Goal: Transaction & Acquisition: Purchase product/service

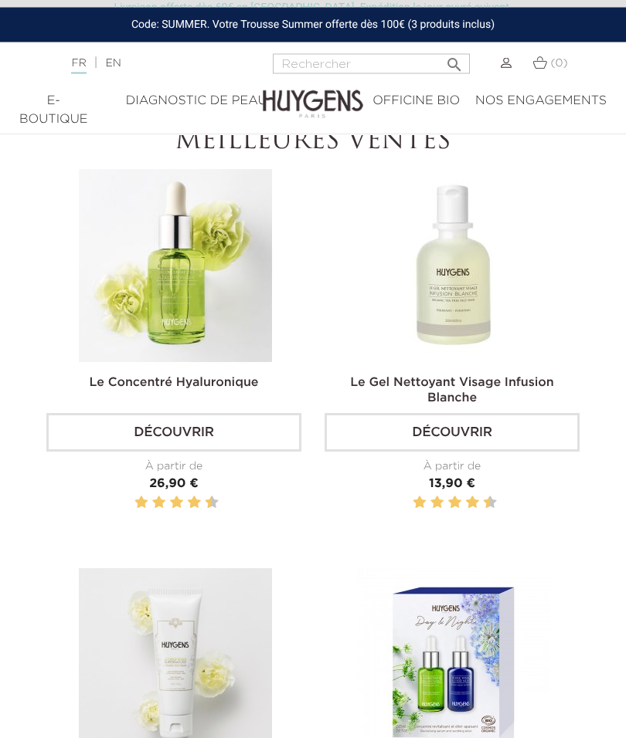
scroll to position [583, 0]
click at [157, 452] on link "Découvrir" at bounding box center [173, 432] width 255 height 39
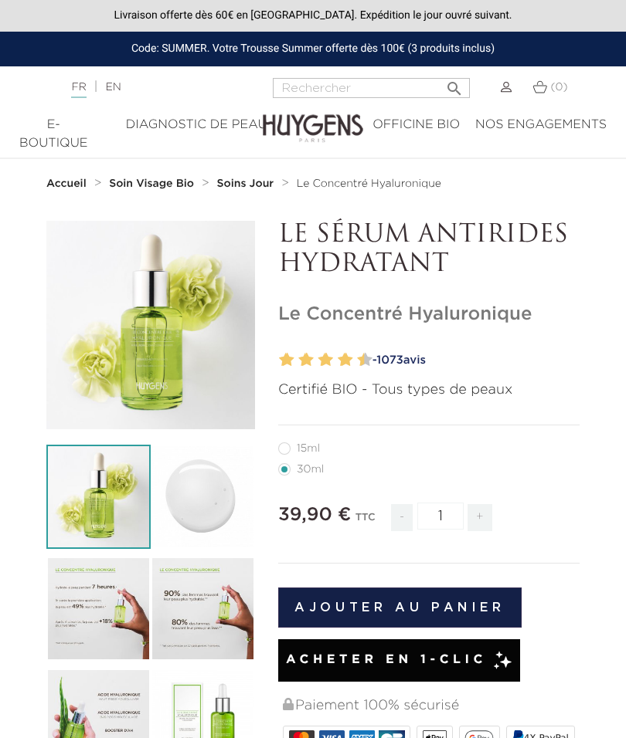
click at [290, 443] on label12"] "15ml" at bounding box center [308, 449] width 60 height 12
radio input "true"
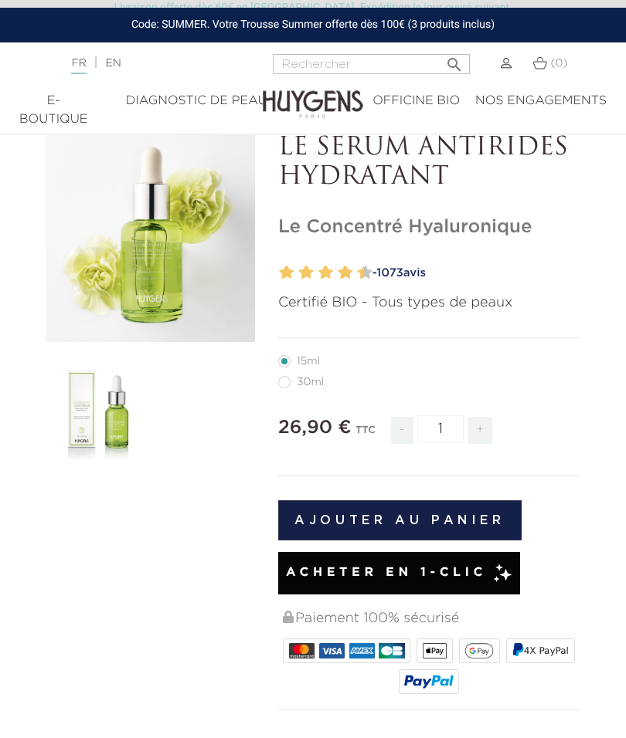
scroll to position [73, 0]
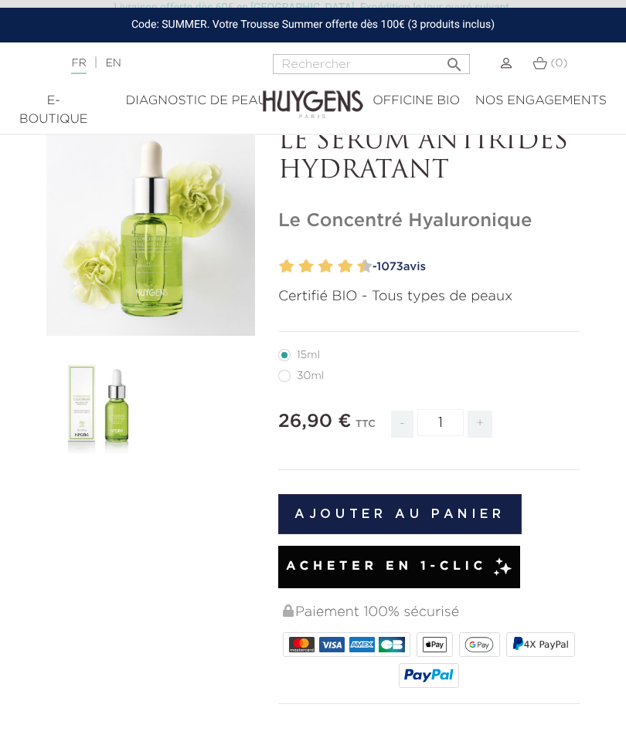
click at [477, 511] on button "Ajouter au panier" at bounding box center [399, 514] width 243 height 40
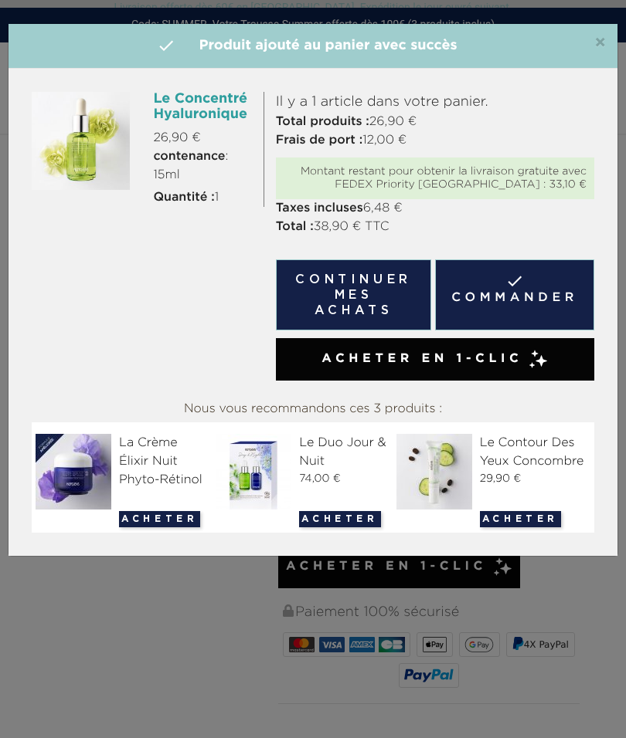
click at [454, 358] on span "Acheter en 1-clic" at bounding box center [421, 359] width 201 height 19
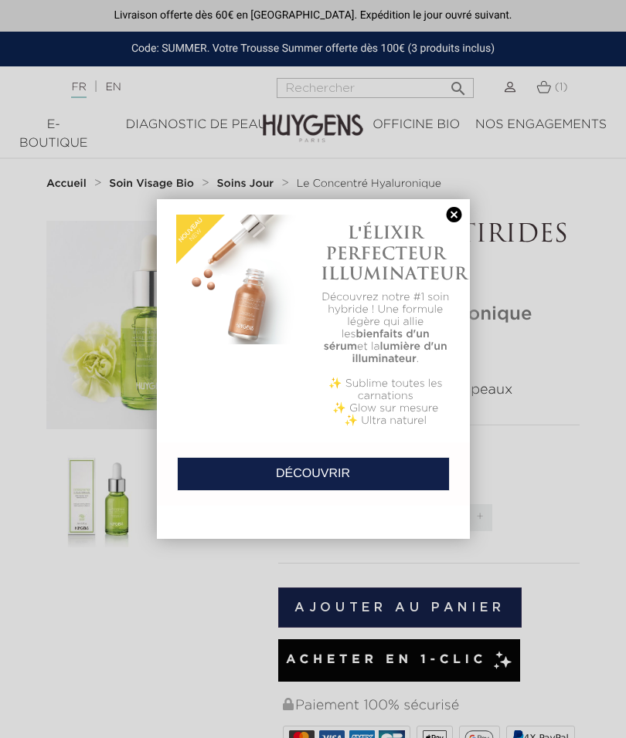
click at [459, 214] on link at bounding box center [454, 215] width 22 height 16
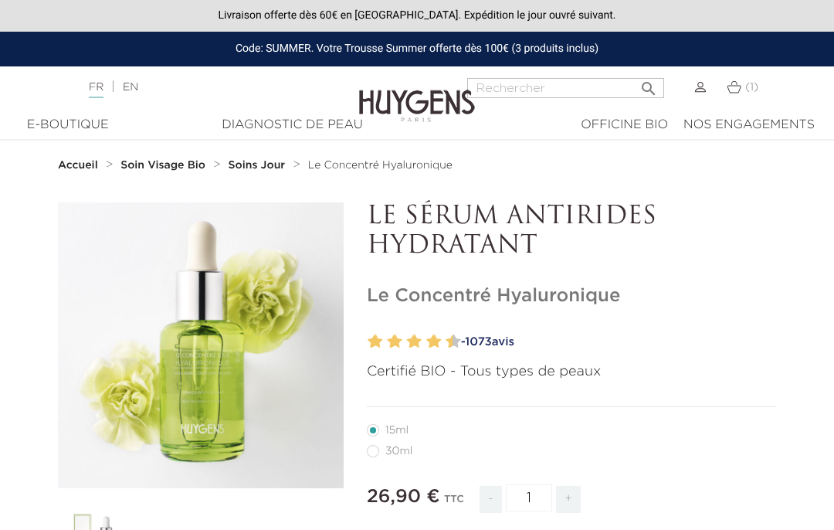
click at [625, 527] on div "26,90 € TTC - 1 +" at bounding box center [571, 506] width 409 height 53
click at [625, 80] on img at bounding box center [734, 86] width 15 height 13
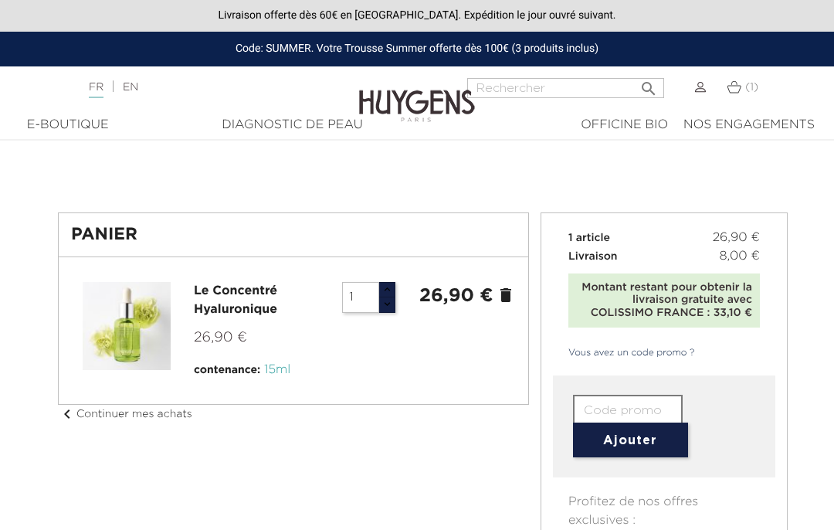
click at [647, 409] on input "text" at bounding box center [628, 410] width 110 height 31
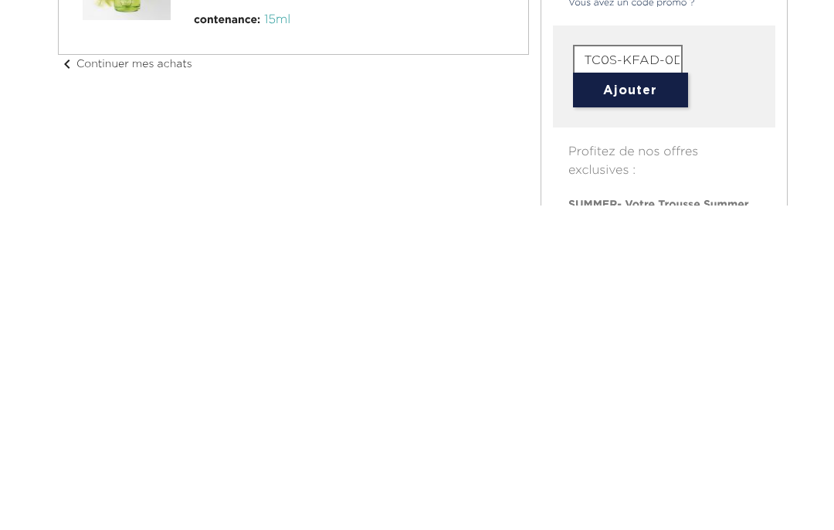
type input "TC0S-KFAD-0DL9-75ZP"
click at [666, 397] on button "Ajouter" at bounding box center [630, 414] width 115 height 35
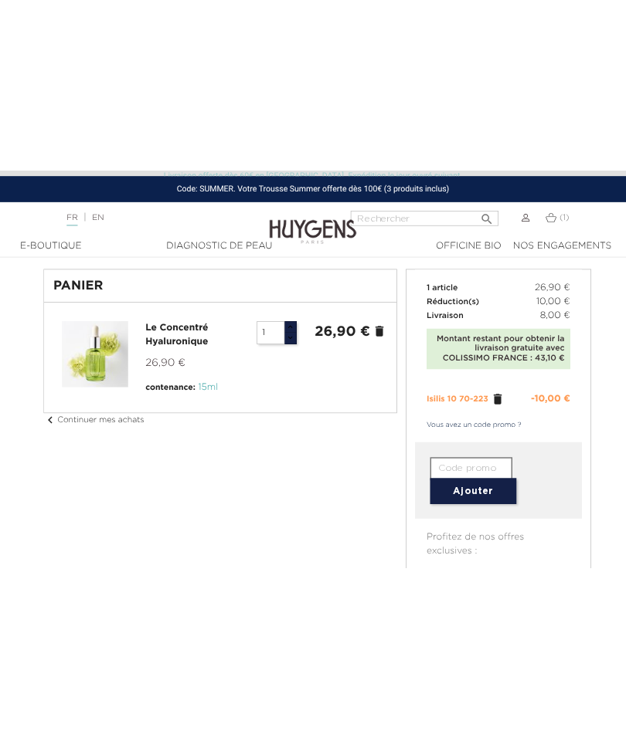
scroll to position [56, 0]
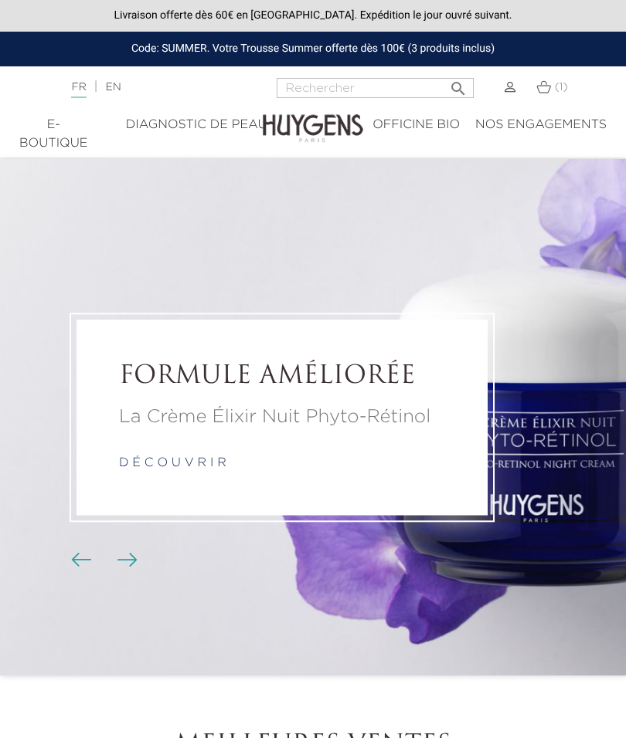
click at [55, 137] on div "E-Boutique" at bounding box center [53, 134] width 69 height 37
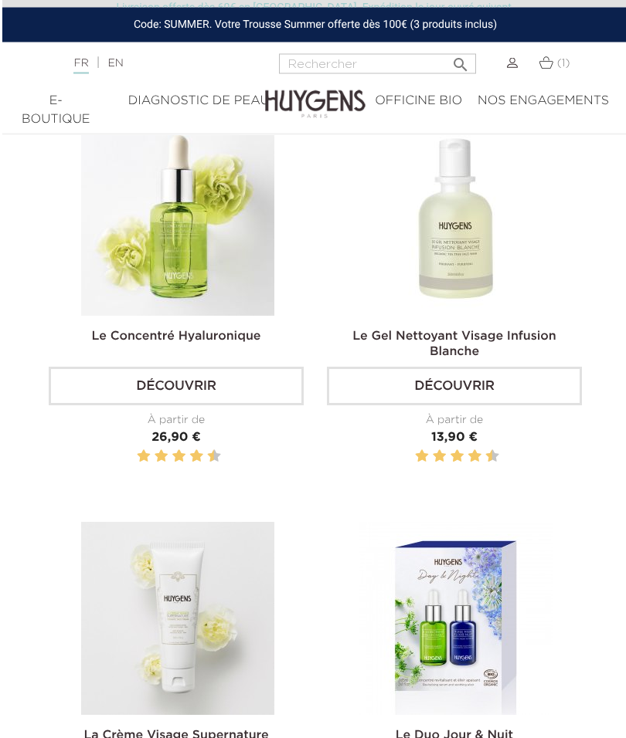
scroll to position [632, 0]
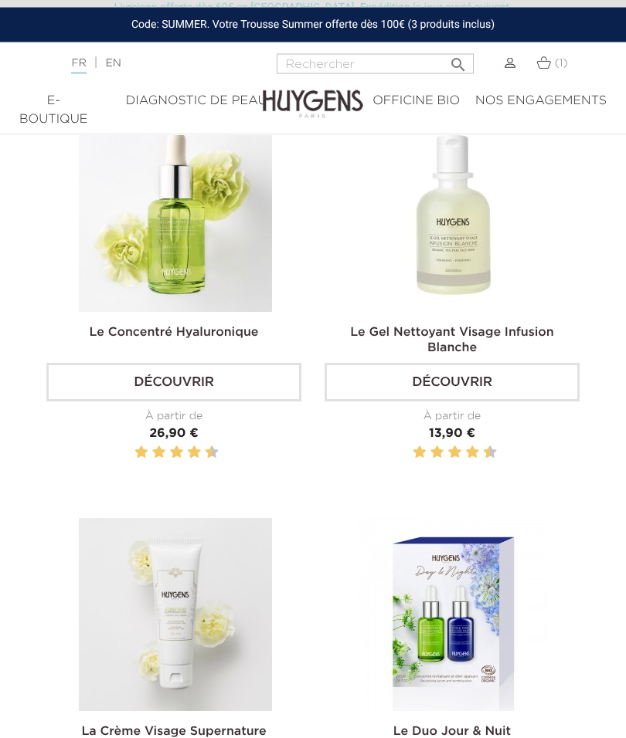
click at [526, 402] on link "Découvrir" at bounding box center [451, 383] width 255 height 39
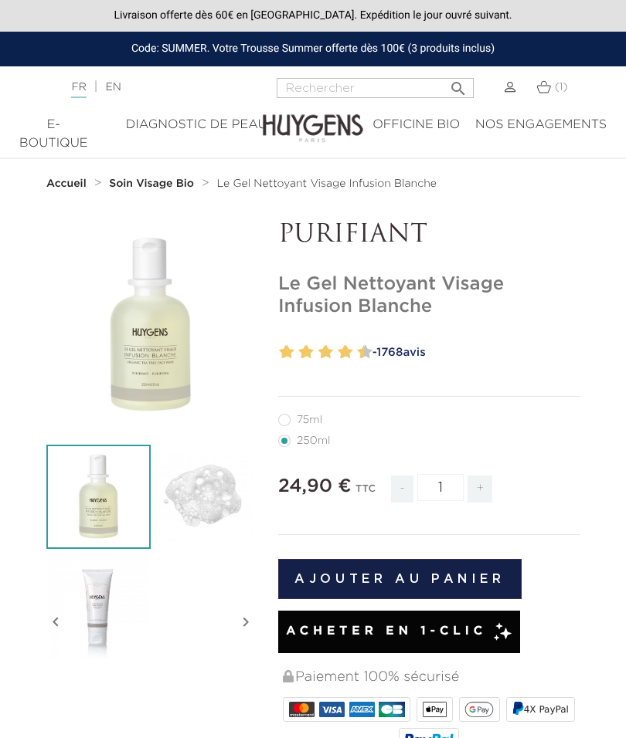
click at [292, 417] on label11"] "75ml" at bounding box center [309, 420] width 63 height 12
radio input "true"
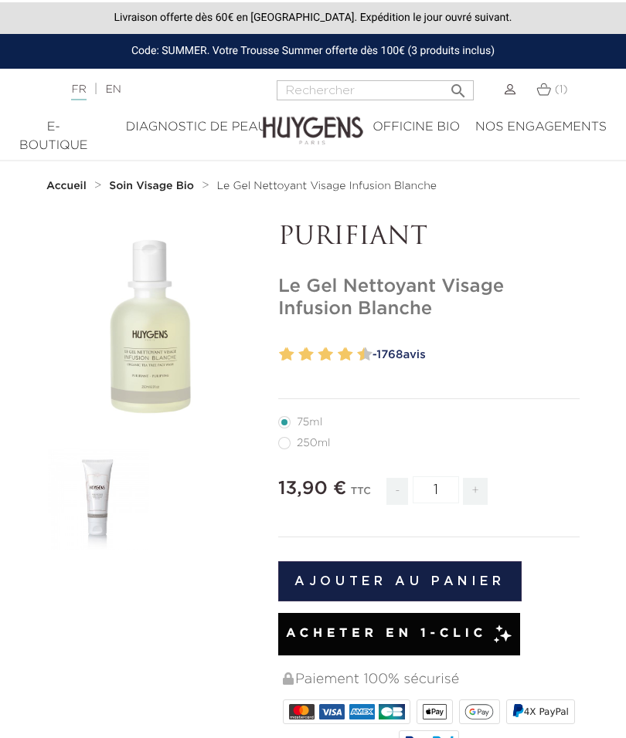
radio input "true"
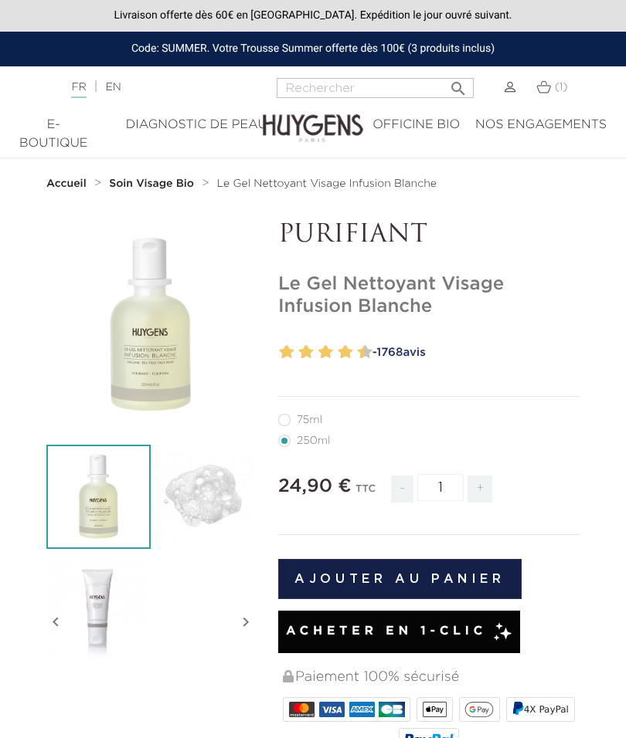
click at [216, 122] on div "Diagnostic de peau" at bounding box center [196, 125] width 186 height 19
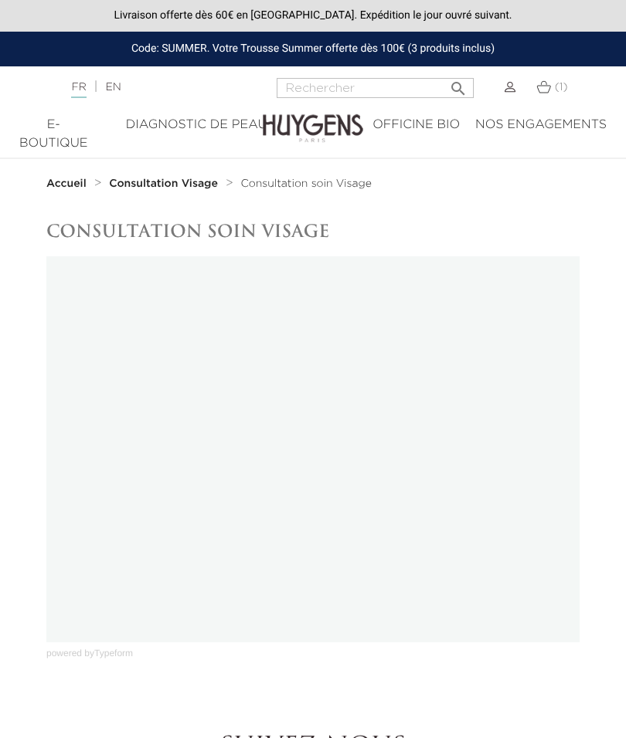
click at [59, 129] on div "E-Boutique" at bounding box center [53, 134] width 69 height 37
click at [55, 131] on div "E-Boutique" at bounding box center [53, 134] width 69 height 37
click at [429, 124] on div "Officine Bio" at bounding box center [415, 125] width 87 height 19
click at [426, 121] on div "Officine Bio" at bounding box center [415, 125] width 87 height 19
click at [560, 121] on div "Nos engagements" at bounding box center [540, 125] width 131 height 19
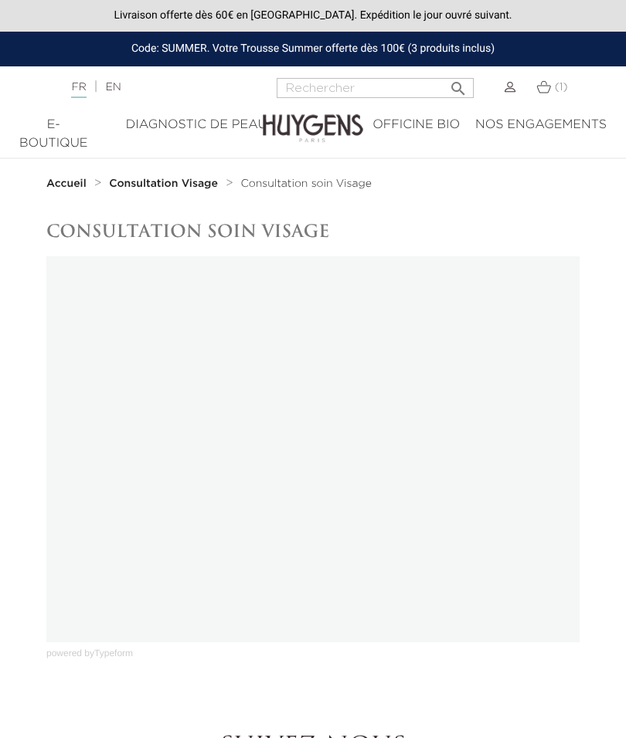
click at [64, 116] on div "E-Boutique" at bounding box center [53, 134] width 69 height 37
click at [49, 131] on div "E-Boutique" at bounding box center [53, 134] width 69 height 37
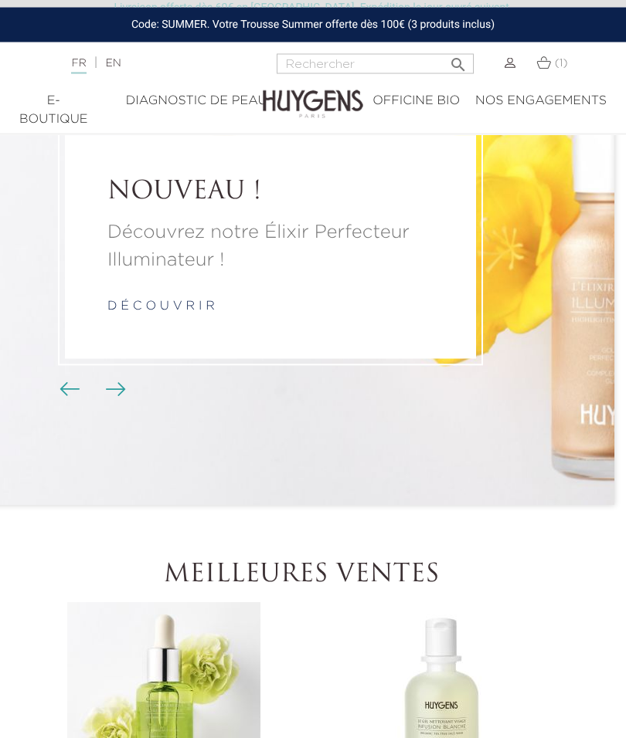
scroll to position [150, 12]
click at [109, 396] on img "Boutons du carrousel" at bounding box center [116, 389] width 20 height 14
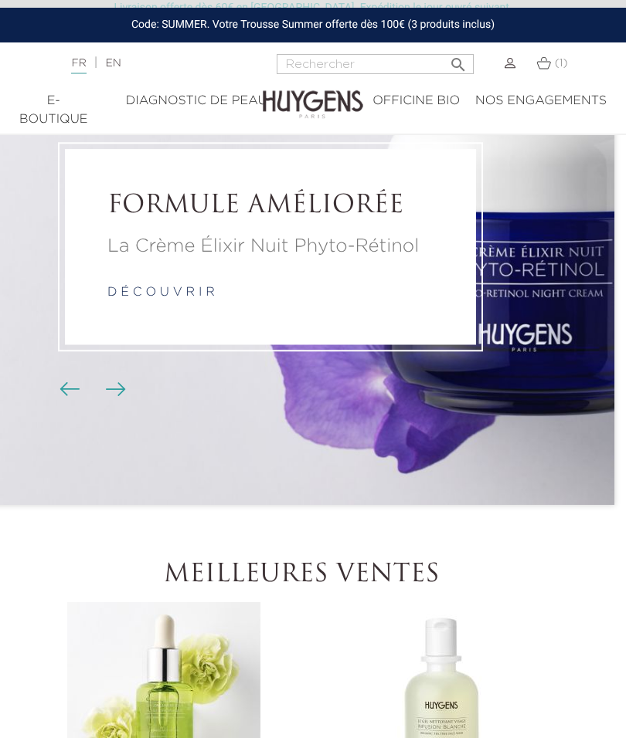
click at [125, 396] on img "Boutons du carrousel" at bounding box center [116, 389] width 20 height 14
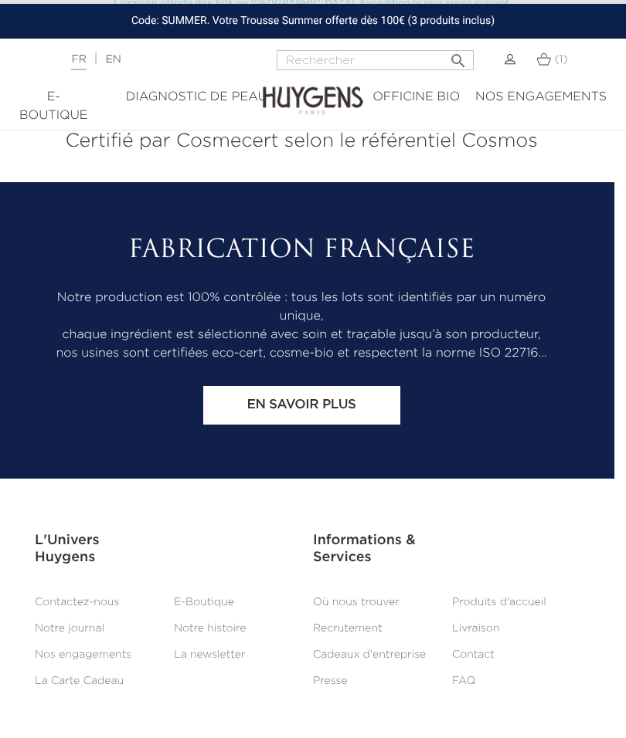
scroll to position [8140, 12]
